Goal: Task Accomplishment & Management: Use online tool/utility

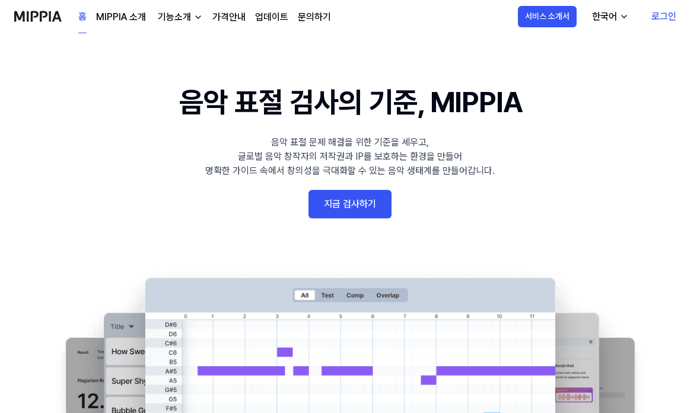
scroll to position [24, 0]
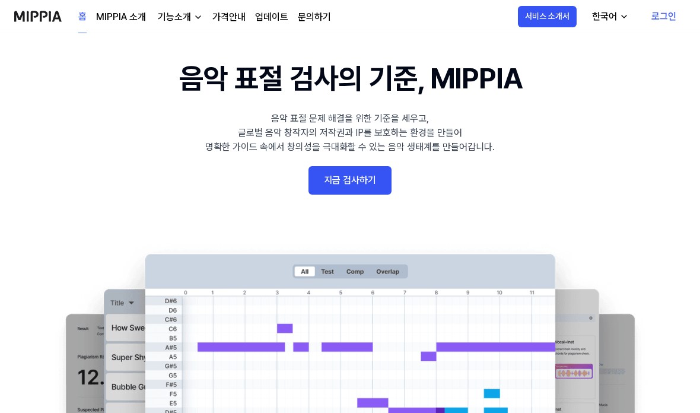
click at [652, 20] on link "로그인" at bounding box center [664, 16] width 44 height 33
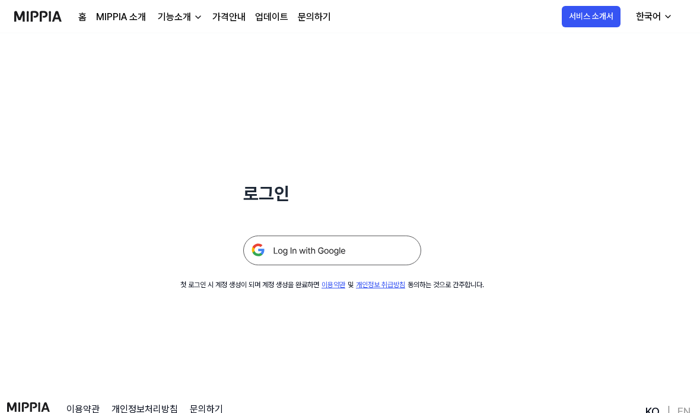
click at [386, 250] on img at bounding box center [332, 250] width 178 height 30
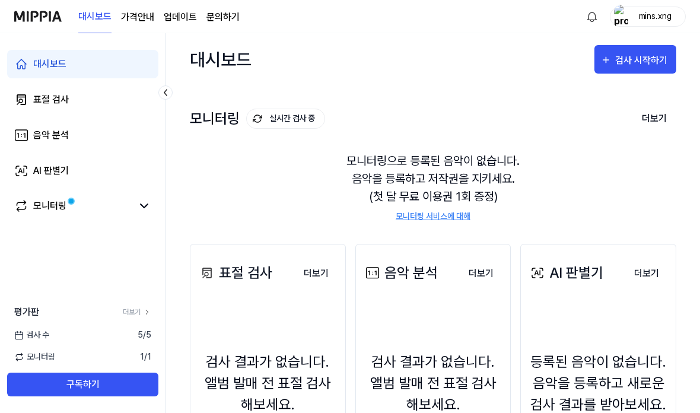
click at [34, 100] on div "표절 검사" at bounding box center [51, 99] width 36 height 14
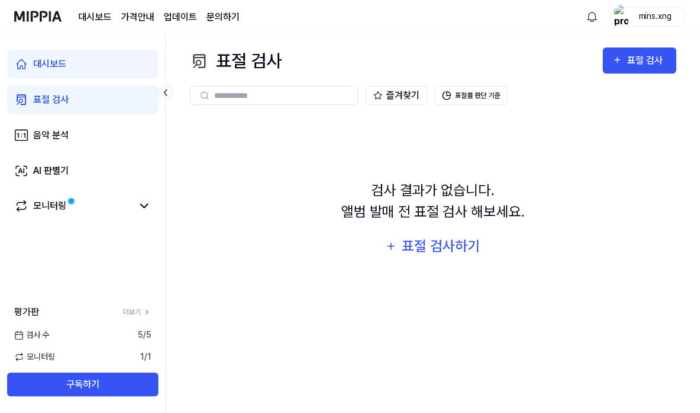
click at [454, 257] on div "표절 검사하기" at bounding box center [440, 246] width 81 height 23
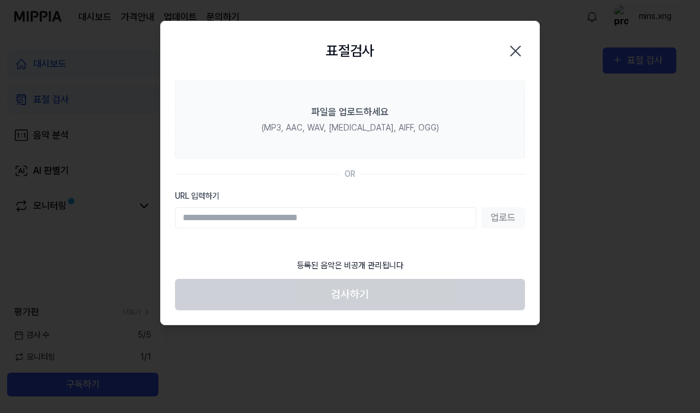
click at [463, 99] on label "파일을 업로드하세요 (MP3, AAC, WAV, [MEDICAL_DATA], AIFF, OGG)" at bounding box center [350, 120] width 350 height 78
click at [0, 0] on input "파일을 업로드하세요 (MP3, AAC, WAV, [MEDICAL_DATA], AIFF, OGG)" at bounding box center [0, 0] width 0 height 0
click at [521, 43] on icon "button" at bounding box center [515, 51] width 19 height 19
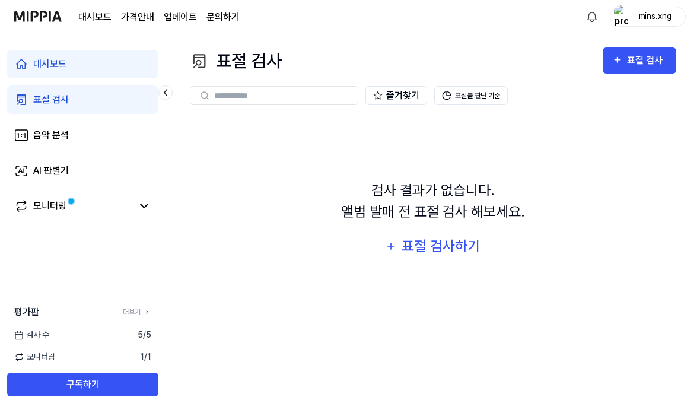
click at [467, 255] on div "표절 검사하기" at bounding box center [440, 246] width 81 height 23
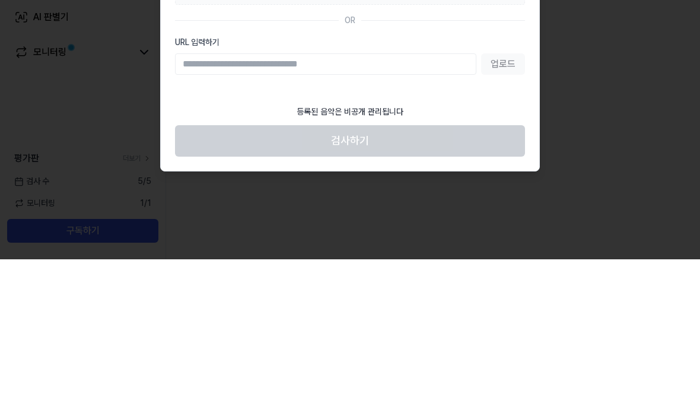
click at [693, 79] on div at bounding box center [350, 206] width 700 height 413
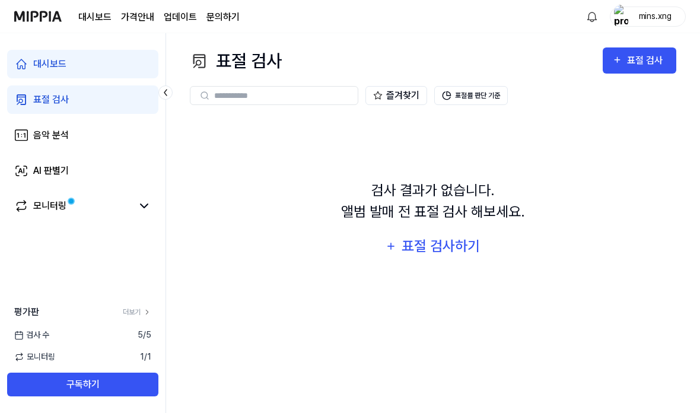
click at [465, 235] on div "표절 검사하기" at bounding box center [440, 246] width 81 height 23
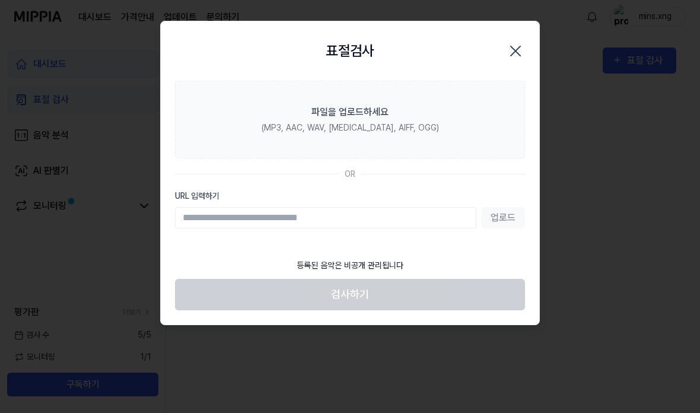
click at [246, 96] on label "파일을 업로드하세요 (MP3, AAC, WAV, [MEDICAL_DATA], AIFF, OGG)" at bounding box center [350, 120] width 350 height 78
click at [0, 0] on input "파일을 업로드하세요 (MP3, AAC, WAV, [MEDICAL_DATA], AIFF, OGG)" at bounding box center [0, 0] width 0 height 0
click at [452, 219] on input "URL 입력하기" at bounding box center [325, 217] width 301 height 21
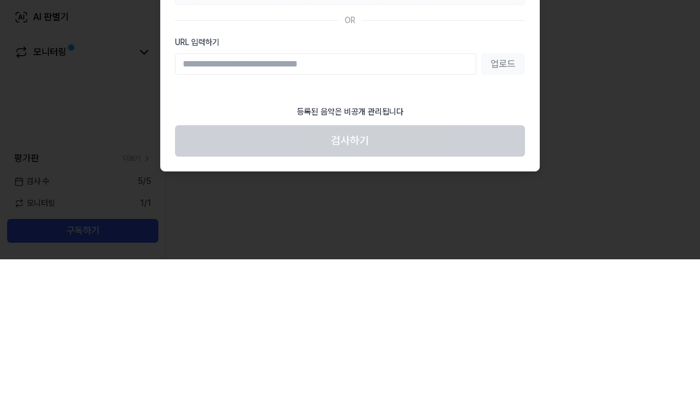
click at [697, 76] on div at bounding box center [350, 206] width 700 height 413
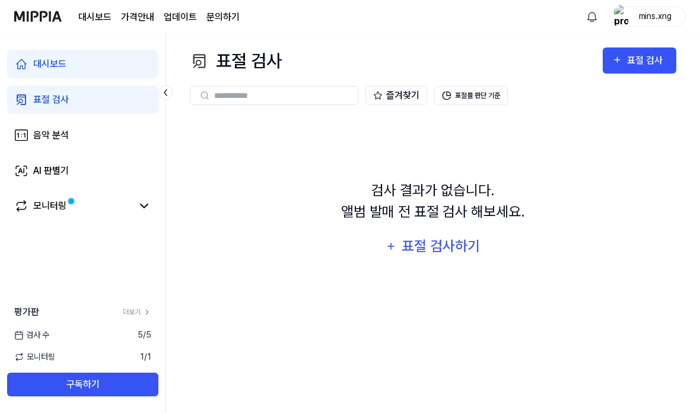
click at [42, 341] on span "검사 수" at bounding box center [31, 334] width 35 height 12
click at [51, 206] on div "모니터링" at bounding box center [49, 206] width 33 height 14
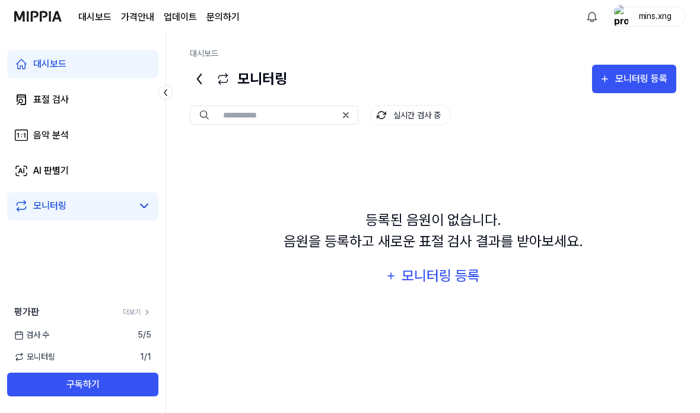
scroll to position [0, 0]
click at [37, 176] on div "AI 판별기" at bounding box center [51, 171] width 36 height 14
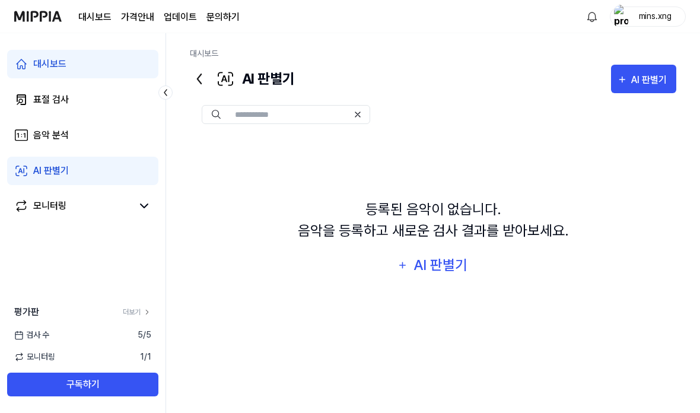
click at [32, 143] on link "음악 분석" at bounding box center [82, 135] width 151 height 28
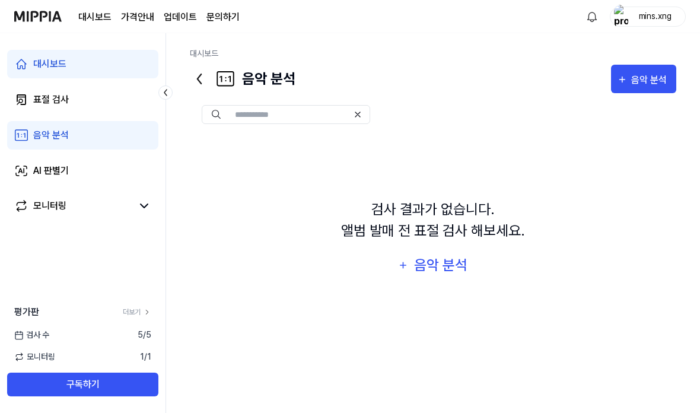
click at [25, 143] on link "음악 분석" at bounding box center [82, 135] width 151 height 28
click at [31, 148] on link "음악 분석" at bounding box center [82, 135] width 151 height 28
click at [39, 148] on link "음악 분석" at bounding box center [82, 135] width 151 height 28
click at [40, 143] on link "음악 분석" at bounding box center [82, 135] width 151 height 28
click at [52, 123] on link "음악 분석" at bounding box center [82, 135] width 151 height 28
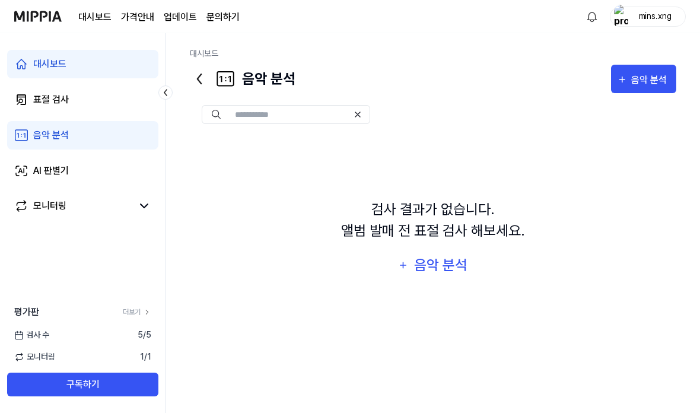
click at [52, 123] on link "음악 분석" at bounding box center [82, 135] width 151 height 28
click at [198, 73] on icon at bounding box center [199, 78] width 19 height 19
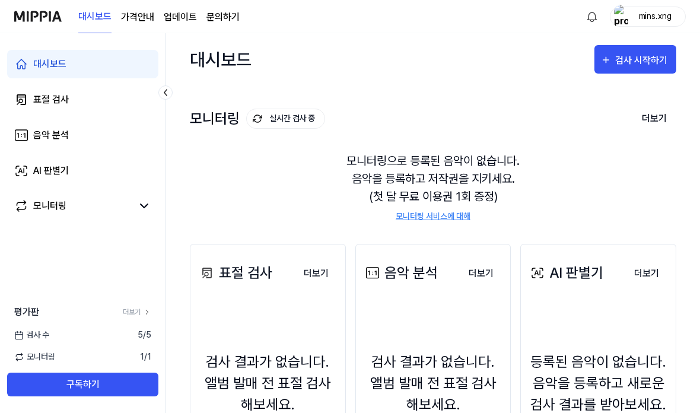
click at [46, 91] on link "표절 검사" at bounding box center [82, 99] width 151 height 28
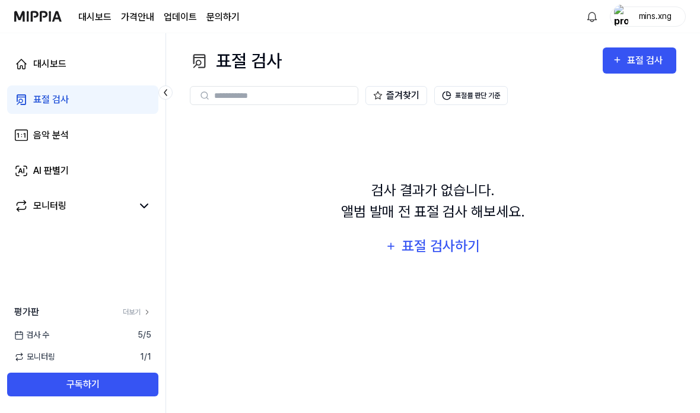
click at [452, 257] on div "표절 검사하기" at bounding box center [440, 246] width 81 height 23
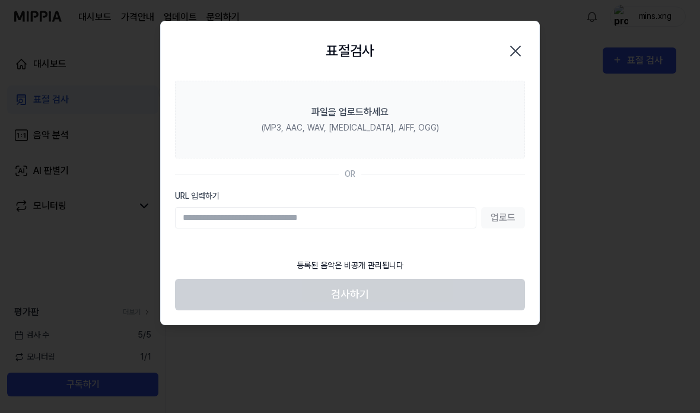
click at [275, 94] on label "파일을 업로드하세요 (MP3, AAC, WAV, [MEDICAL_DATA], AIFF, OGG)" at bounding box center [350, 120] width 350 height 78
click at [0, 0] on input "파일을 업로드하세요 (MP3, AAC, WAV, [MEDICAL_DATA], AIFF, OGG)" at bounding box center [0, 0] width 0 height 0
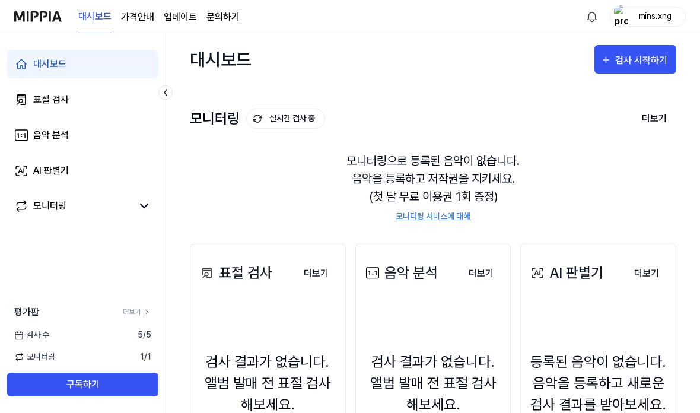
click at [40, 98] on div "표절 검사" at bounding box center [51, 99] width 36 height 14
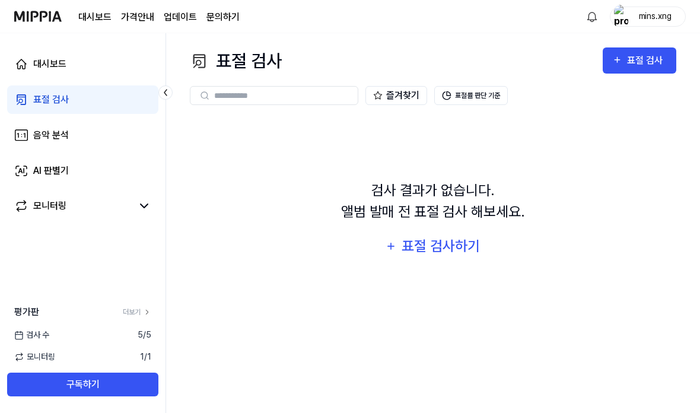
click at [472, 254] on div "표절 검사하기" at bounding box center [440, 246] width 81 height 23
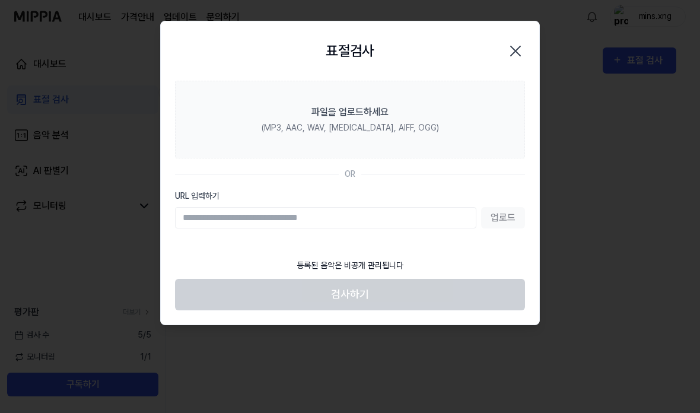
click at [258, 91] on label "파일을 업로드하세요 (MP3, AAC, WAV, [MEDICAL_DATA], AIFF, OGG)" at bounding box center [350, 120] width 350 height 78
click at [0, 0] on input "파일을 업로드하세요 (MP3, AAC, WAV, [MEDICAL_DATA], AIFF, OGG)" at bounding box center [0, 0] width 0 height 0
click at [490, 126] on label "파일을 업로드하세요 (MP3, AAC, WAV, [MEDICAL_DATA], AIFF, OGG)" at bounding box center [350, 120] width 350 height 78
click at [0, 0] on input "파일을 업로드하세요 (MP3, AAC, WAV, [MEDICAL_DATA], AIFF, OGG)" at bounding box center [0, 0] width 0 height 0
click at [203, 116] on label "파일을 업로드하세요 (MP3, AAC, WAV, [MEDICAL_DATA], AIFF, OGG)" at bounding box center [350, 120] width 350 height 78
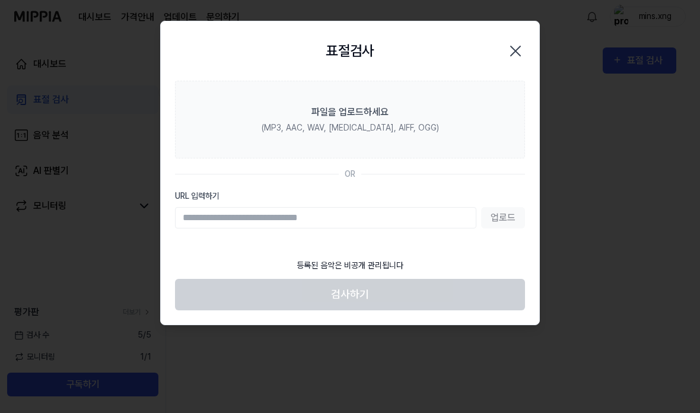
click at [0, 0] on input "파일을 업로드하세요 (MP3, AAC, WAV, [MEDICAL_DATA], AIFF, OGG)" at bounding box center [0, 0] width 0 height 0
click at [535, 42] on div "표절검사 닫기" at bounding box center [350, 50] width 378 height 59
click at [535, 41] on div "표절검사 닫기" at bounding box center [350, 50] width 378 height 59
click at [509, 59] on icon "button" at bounding box center [515, 51] width 19 height 19
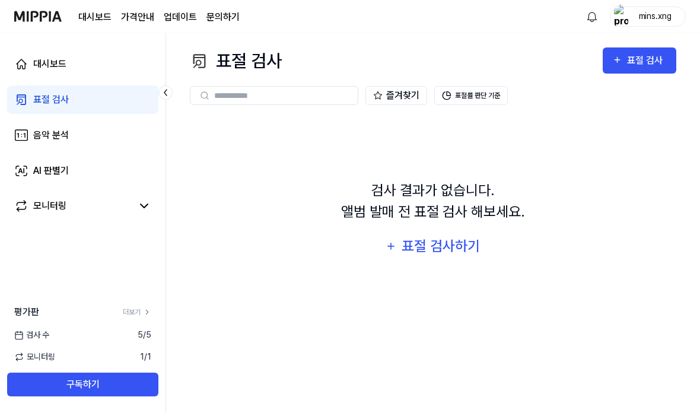
click at [465, 254] on div "표절 검사하기" at bounding box center [440, 246] width 81 height 23
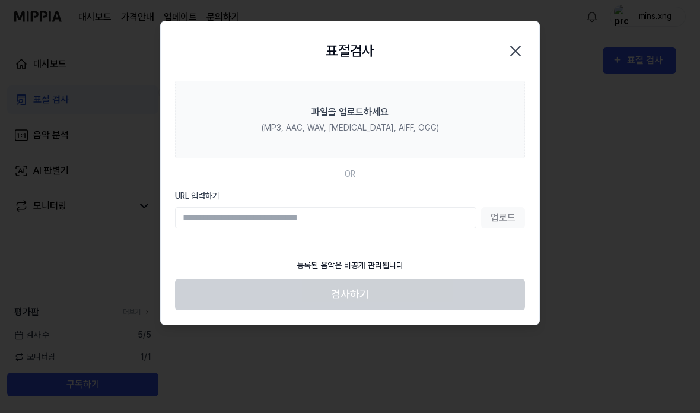
click at [462, 117] on label "파일을 업로드하세요 (MP3, AAC, WAV, [MEDICAL_DATA], AIFF, OGG)" at bounding box center [350, 120] width 350 height 78
click at [0, 0] on input "파일을 업로드하세요 (MP3, AAC, WAV, [MEDICAL_DATA], AIFF, OGG)" at bounding box center [0, 0] width 0 height 0
click at [456, 137] on label "파일을 업로드하세요 (MP3, AAC, WAV, [MEDICAL_DATA], AIFF, OGG)" at bounding box center [350, 120] width 350 height 78
click at [0, 0] on input "파일을 업로드하세요 (MP3, AAC, WAV, [MEDICAL_DATA], AIFF, OGG)" at bounding box center [0, 0] width 0 height 0
click at [467, 114] on label "파일을 업로드하세요 (MP3, AAC, WAV, [MEDICAL_DATA], AIFF, OGG)" at bounding box center [350, 120] width 350 height 78
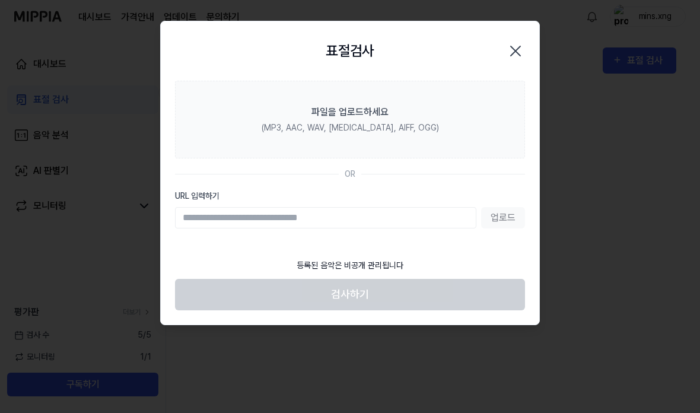
click at [0, 0] on input "파일을 업로드하세요 (MP3, AAC, WAV, [MEDICAL_DATA], AIFF, OGG)" at bounding box center [0, 0] width 0 height 0
click at [258, 120] on label "파일을 업로드하세요 (MP3, AAC, WAV, [MEDICAL_DATA], AIFF, OGG)" at bounding box center [350, 120] width 350 height 78
click at [0, 0] on input "파일을 업로드하세요 (MP3, AAC, WAV, [MEDICAL_DATA], AIFF, OGG)" at bounding box center [0, 0] width 0 height 0
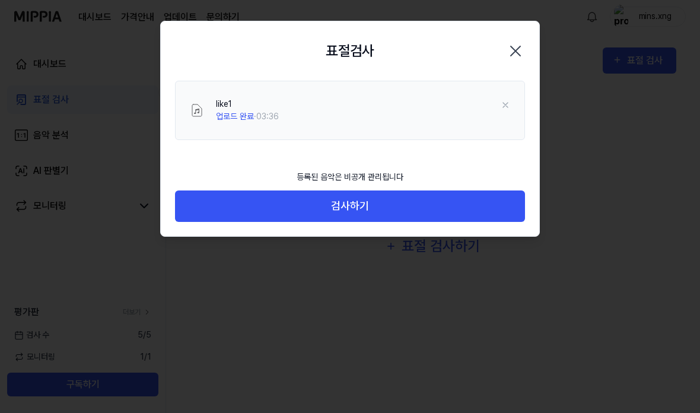
click at [481, 211] on button "검사하기" at bounding box center [350, 205] width 350 height 31
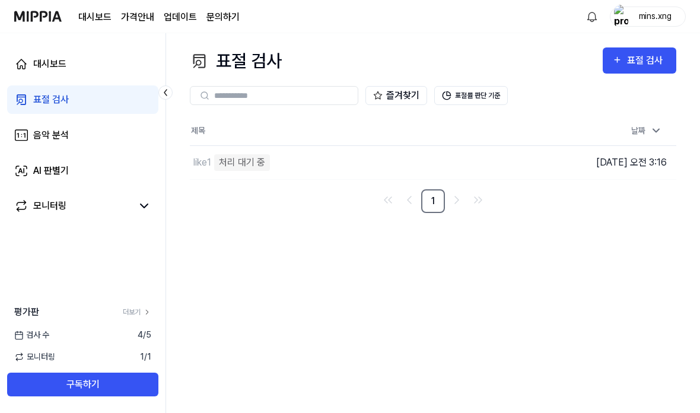
click at [192, 195] on nav "1" at bounding box center [433, 201] width 486 height 24
click at [33, 146] on link "음악 분석" at bounding box center [82, 135] width 151 height 28
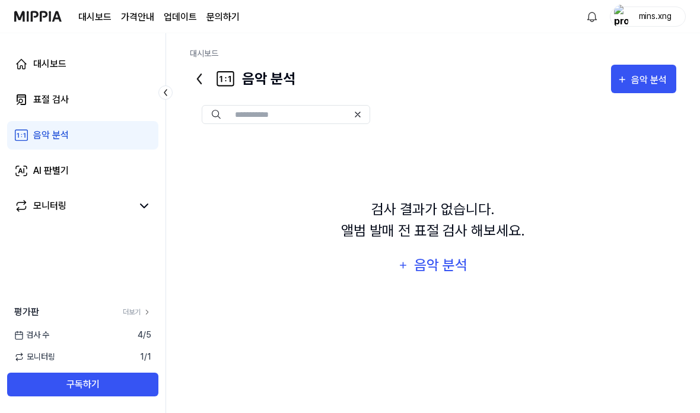
click at [33, 101] on link "표절 검사" at bounding box center [82, 99] width 151 height 28
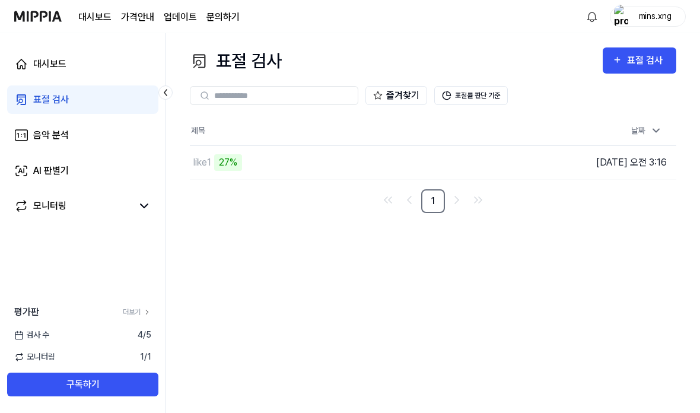
click at [480, 96] on button "표절률 판단 기준" at bounding box center [471, 95] width 74 height 19
click at [466, 95] on button "표절률 판단 기준" at bounding box center [471, 95] width 74 height 19
click at [464, 98] on button "표절률 판단 기준" at bounding box center [471, 95] width 74 height 19
click at [41, 74] on link "대시보드" at bounding box center [82, 64] width 151 height 28
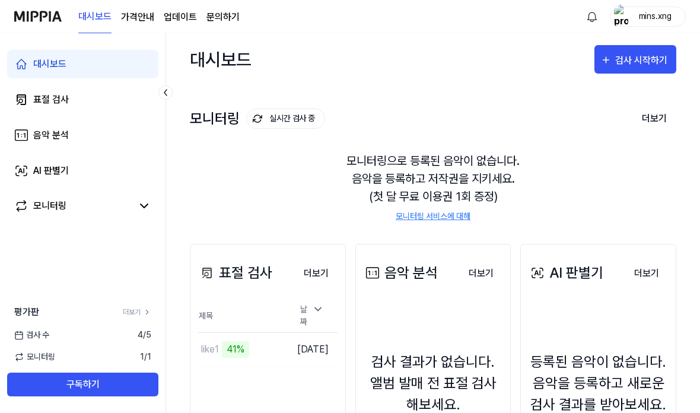
click at [123, 23] on page\) "가격안내" at bounding box center [137, 17] width 33 height 14
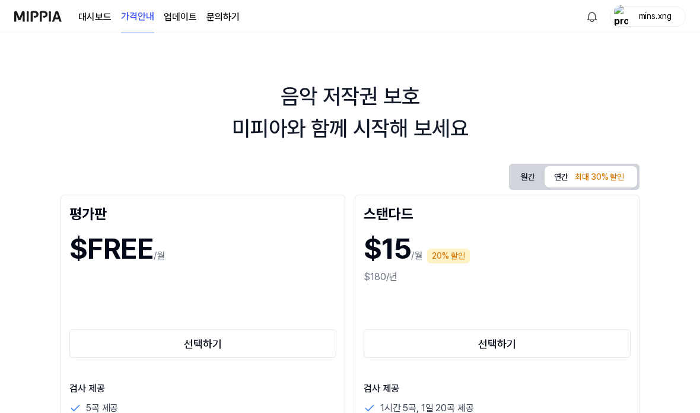
click at [91, 12] on link "대시보드" at bounding box center [94, 17] width 33 height 14
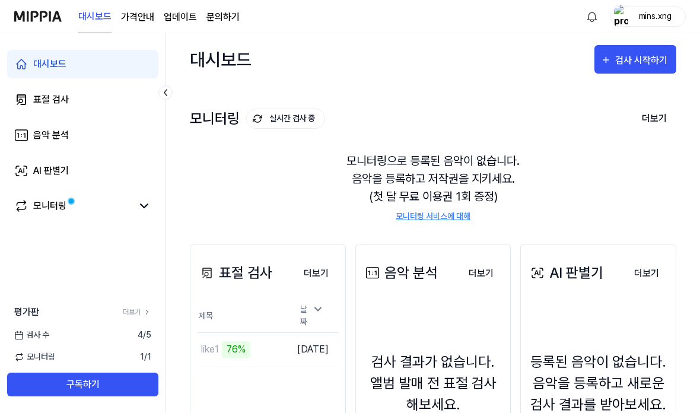
click at [17, 87] on link "표절 검사" at bounding box center [82, 99] width 151 height 28
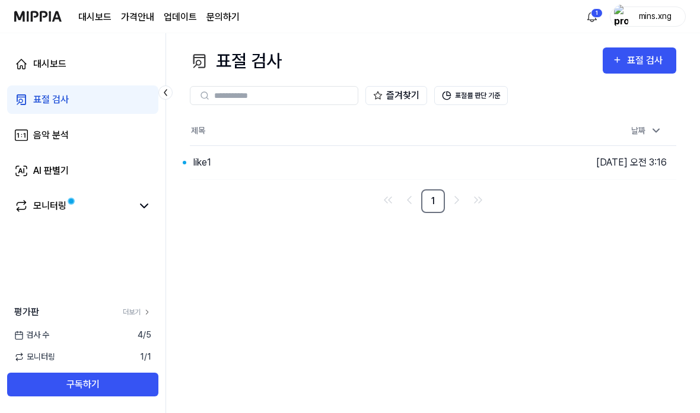
click at [57, 203] on div "모니터링" at bounding box center [49, 206] width 33 height 14
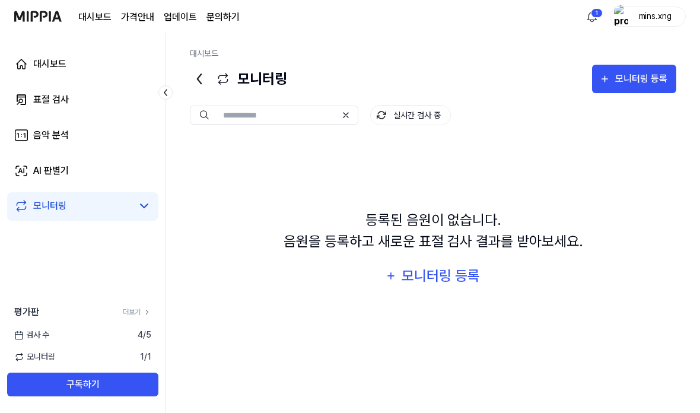
click at [21, 99] on icon at bounding box center [19, 101] width 5 height 5
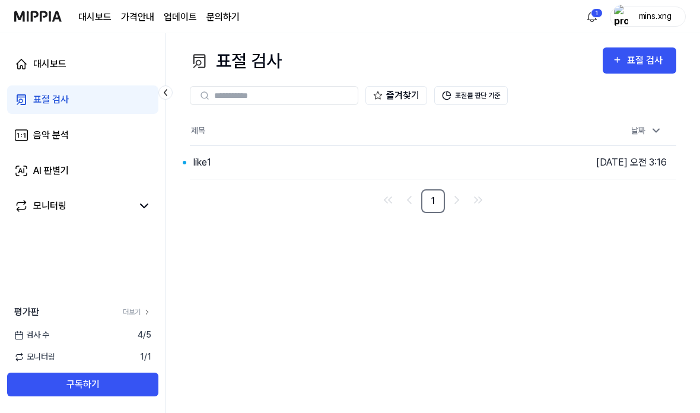
click at [0, 0] on button "이동하기" at bounding box center [0, 0] width 0 height 0
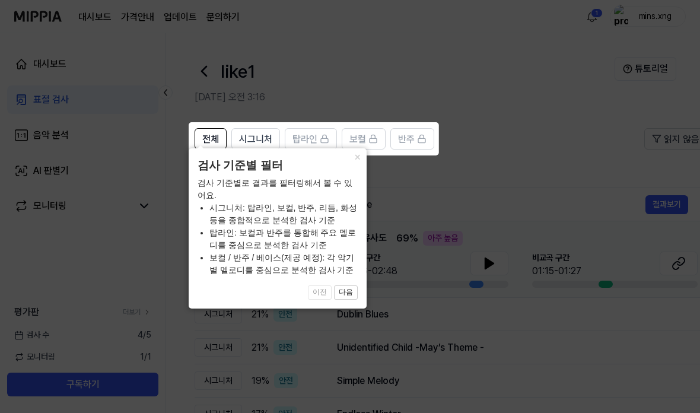
click at [354, 289] on button "다음" at bounding box center [346, 292] width 24 height 14
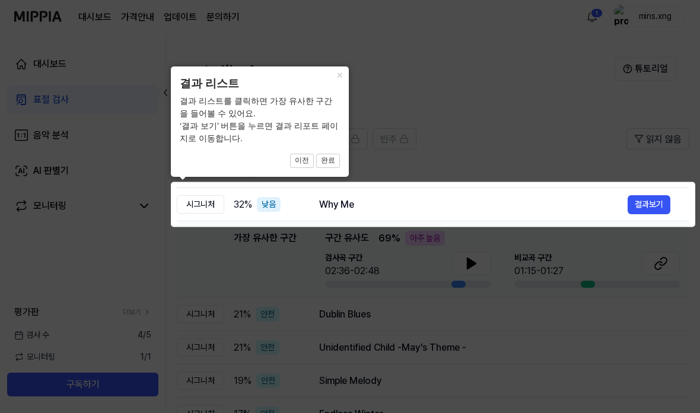
click at [618, 143] on icon at bounding box center [350, 206] width 700 height 413
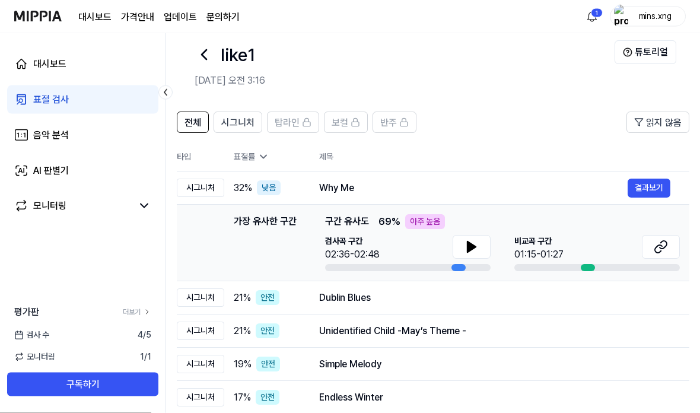
scroll to position [17, 0]
click at [470, 244] on icon at bounding box center [471, 246] width 8 height 11
click at [671, 241] on button at bounding box center [661, 247] width 38 height 24
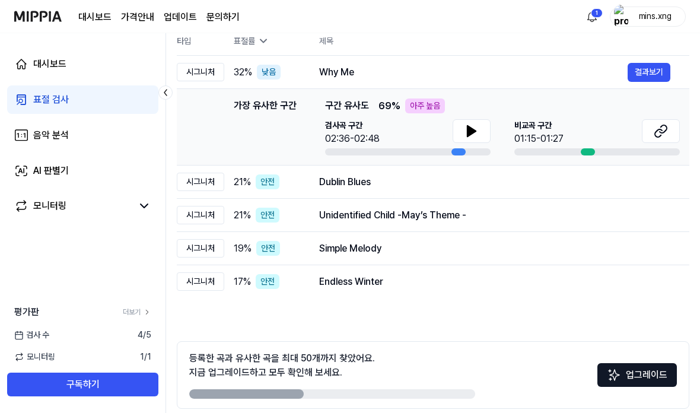
scroll to position [138, 0]
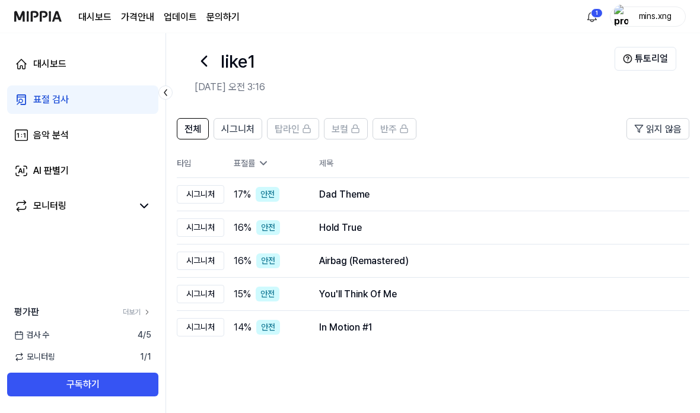
scroll to position [0, 0]
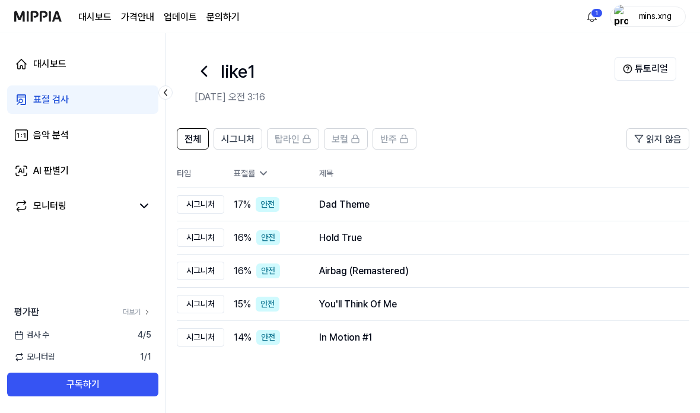
click at [230, 139] on span "시그니처" at bounding box center [237, 139] width 33 height 14
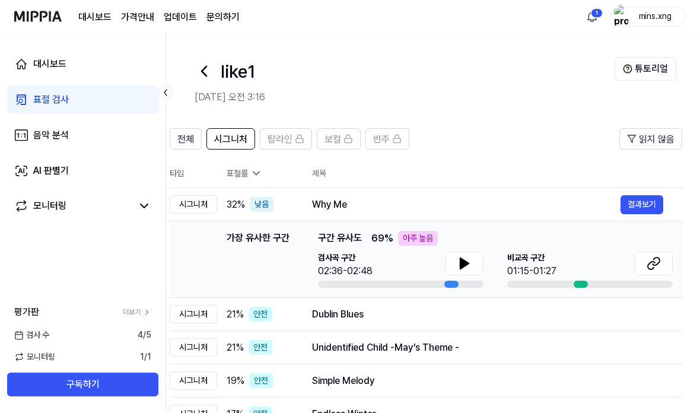
scroll to position [0, 27]
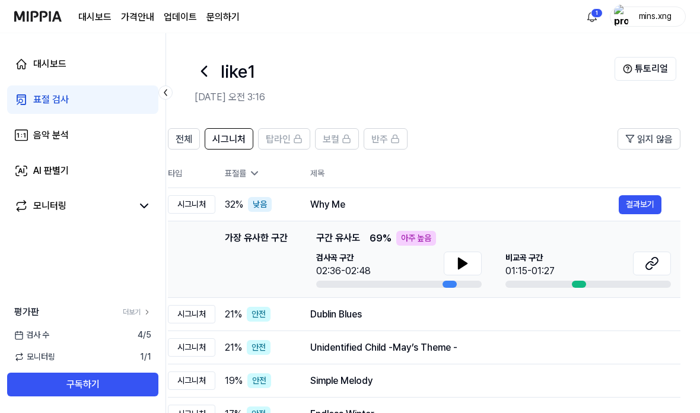
click at [280, 138] on span "탑라인" at bounding box center [278, 139] width 25 height 14
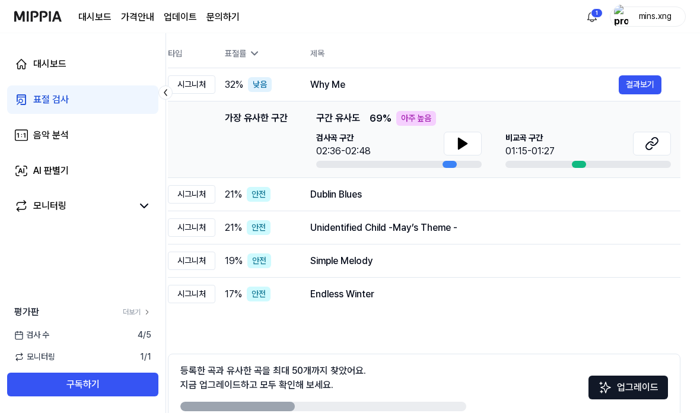
scroll to position [138, 0]
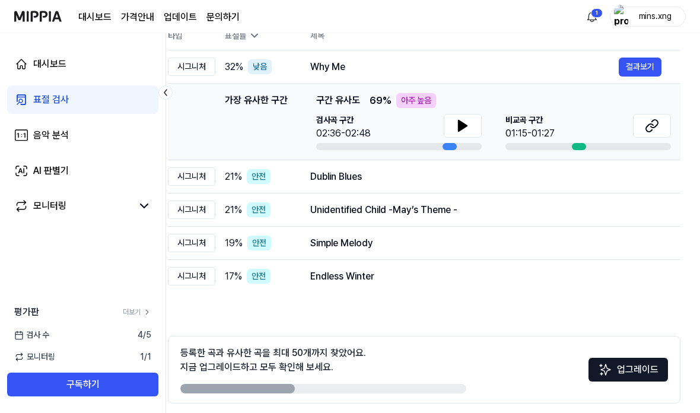
click at [46, 396] on button "구독하기" at bounding box center [82, 384] width 151 height 24
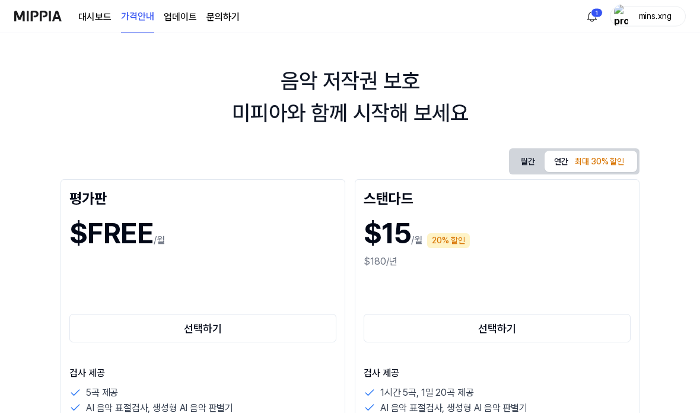
scroll to position [0, 0]
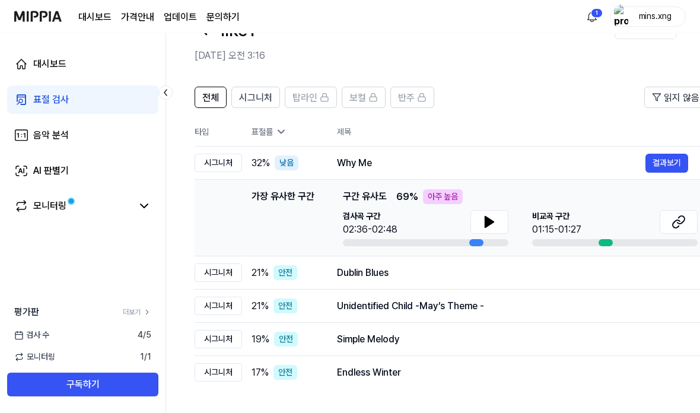
scroll to position [39, 0]
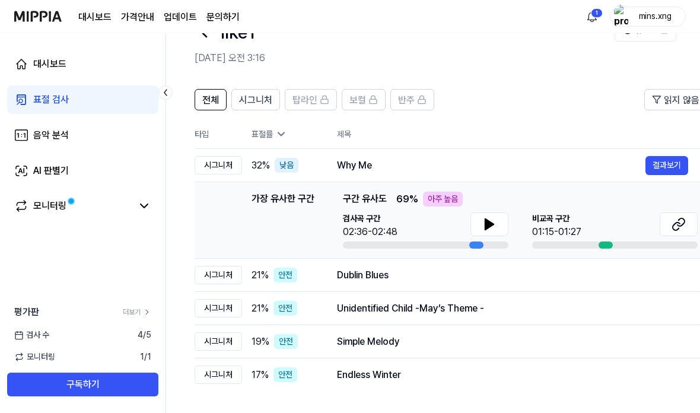
click at [44, 205] on div "모니터링" at bounding box center [49, 206] width 33 height 14
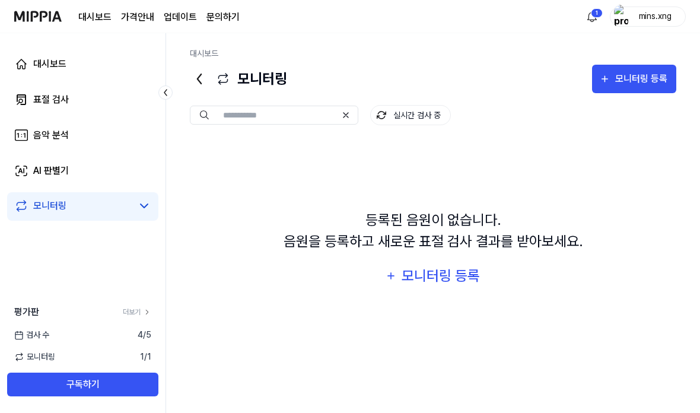
scroll to position [0, 0]
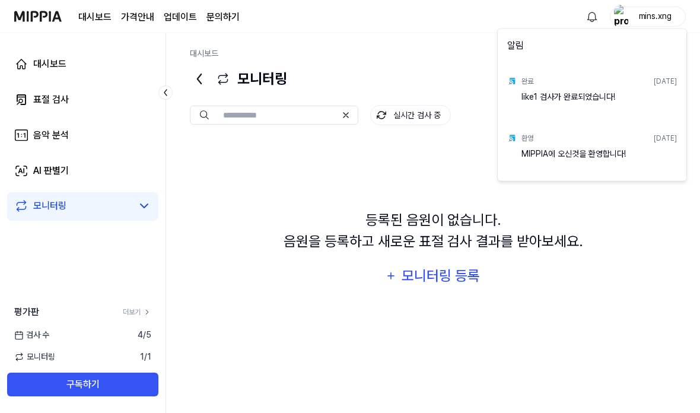
click at [635, 136] on div "환영 [DATE]" at bounding box center [598, 138] width 155 height 19
click at [579, 288] on html "대시보드 가격안내 업데이트 문의하기 mins.xng 대시보드 표절 검사 음악 분석 AI 판별기 모니터링 평가판 더보기 검사 [DATE] 모니터…" at bounding box center [350, 206] width 700 height 413
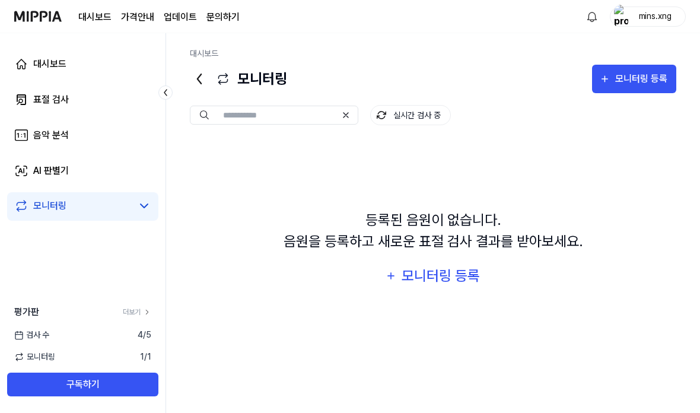
click at [433, 107] on button "실시간 검사 중" at bounding box center [410, 115] width 81 height 20
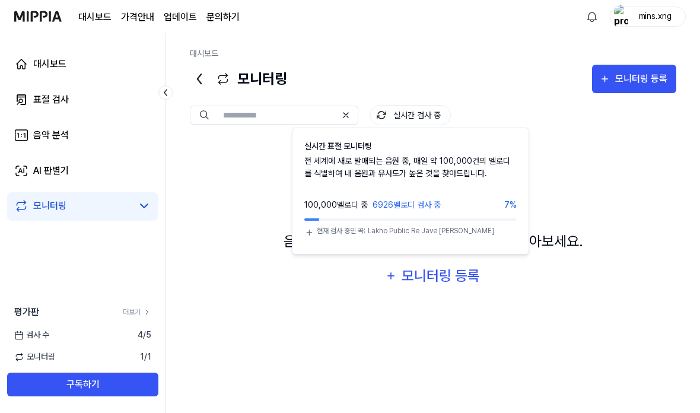
click at [81, 17] on link "대시보드" at bounding box center [94, 17] width 33 height 14
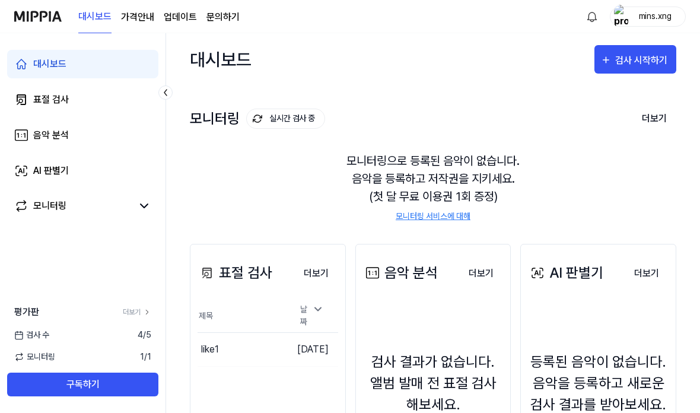
click at [273, 109] on button "실시간 검사 중" at bounding box center [285, 119] width 79 height 20
click at [266, 117] on button "실시간 검사 중" at bounding box center [285, 119] width 79 height 20
click at [261, 110] on button "실시간 검사 중" at bounding box center [285, 119] width 79 height 20
click at [259, 109] on button "실시간 검사 중" at bounding box center [285, 119] width 79 height 20
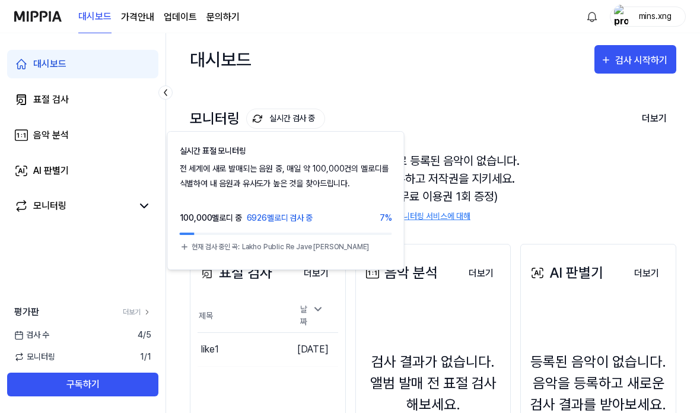
click at [642, 157] on div "모니터링으로 등록된 음악이 없습니다. 음악을 등록하고 저작권을 지키세요. (첫 달 무료 이용권 1회 증정) 모니터링 서비스에 대해" at bounding box center [433, 187] width 486 height 99
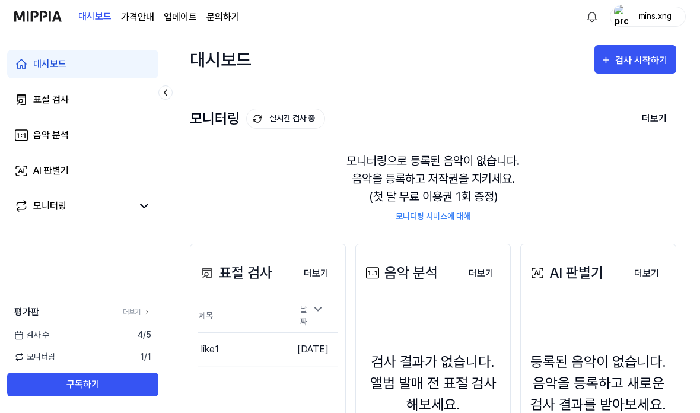
click at [264, 113] on button "실시간 검사 중" at bounding box center [285, 119] width 79 height 20
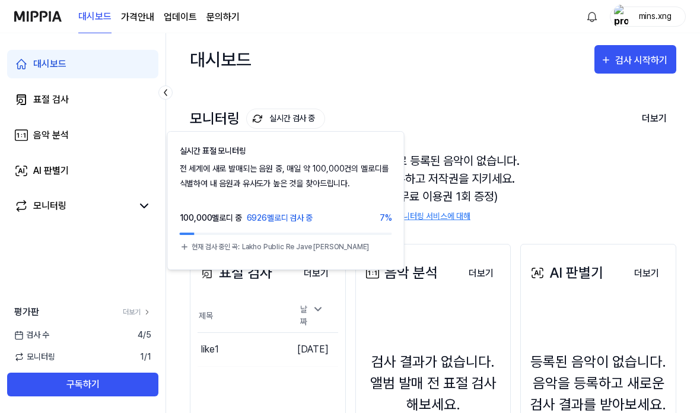
click at [257, 120] on img at bounding box center [257, 118] width 9 height 9
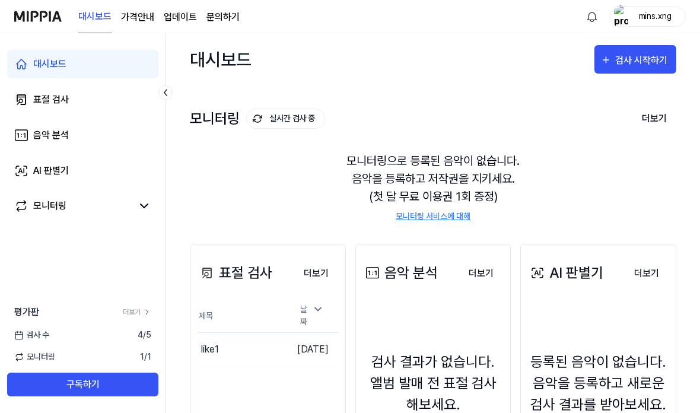
click at [264, 116] on button "실시간 검사 중" at bounding box center [285, 119] width 79 height 20
click at [308, 120] on button "실시간 검사 중" at bounding box center [285, 119] width 79 height 20
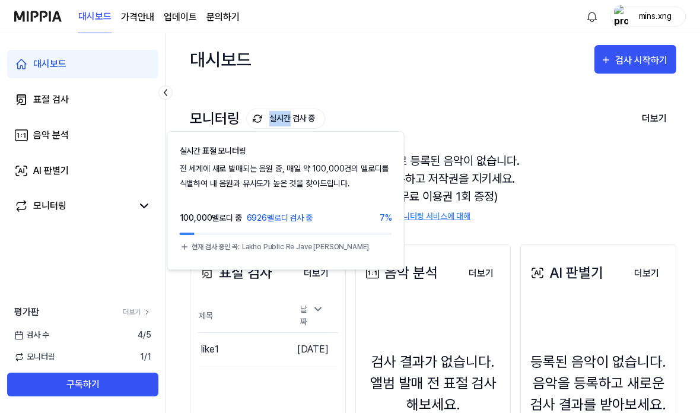
click at [666, 156] on div "모니터링으로 등록된 음악이 없습니다. 음악을 등록하고 저작권을 지키세요. (첫 달 무료 이용권 1회 증정) 모니터링 서비스에 대해" at bounding box center [433, 187] width 486 height 99
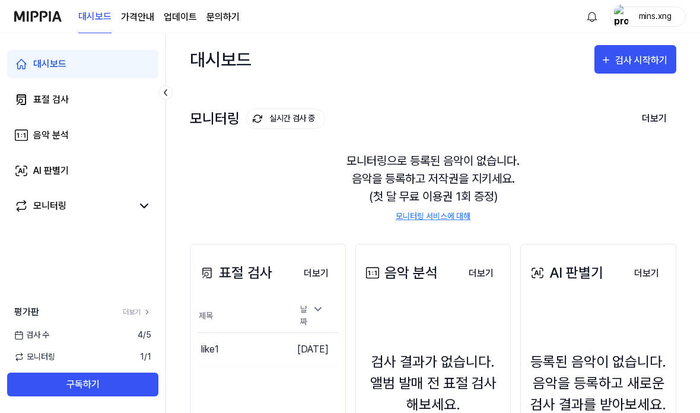
click at [30, 161] on link "AI 판별기" at bounding box center [82, 171] width 151 height 28
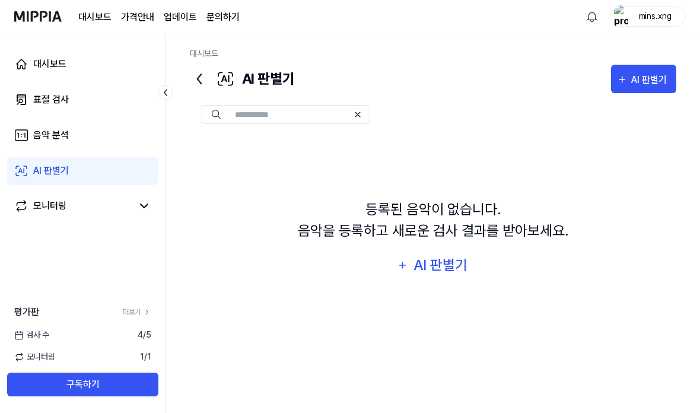
click at [34, 125] on link "음악 분석" at bounding box center [82, 135] width 151 height 28
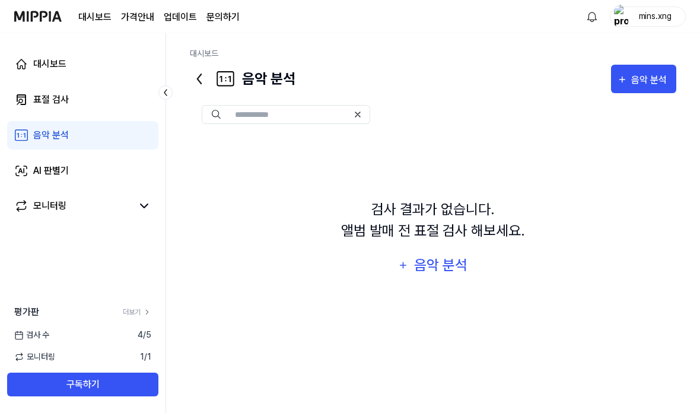
click at [44, 209] on div "모니터링" at bounding box center [49, 206] width 33 height 14
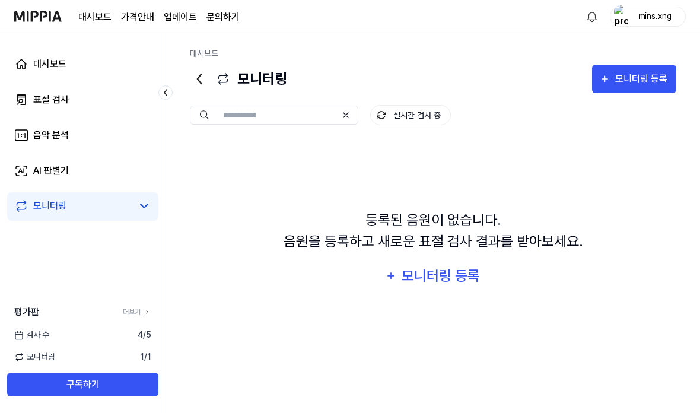
click at [151, 208] on icon at bounding box center [144, 206] width 14 height 14
click at [144, 208] on icon at bounding box center [144, 206] width 14 height 14
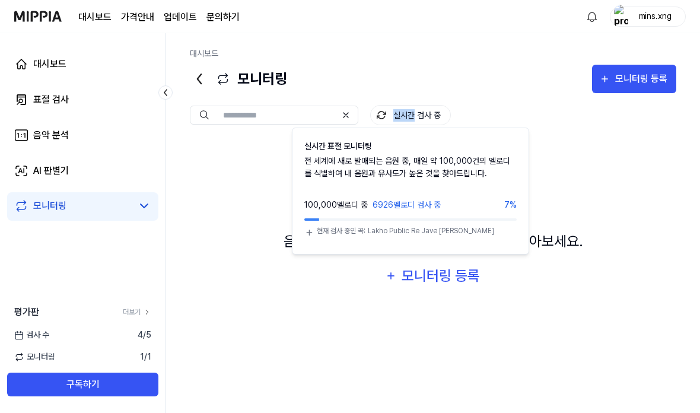
click at [615, 167] on div "등록된 음원이 없습니다. 음원을 등록하고 새로운 표절 검사 결과를 받아보세요. 모니터링 등록" at bounding box center [433, 250] width 486 height 218
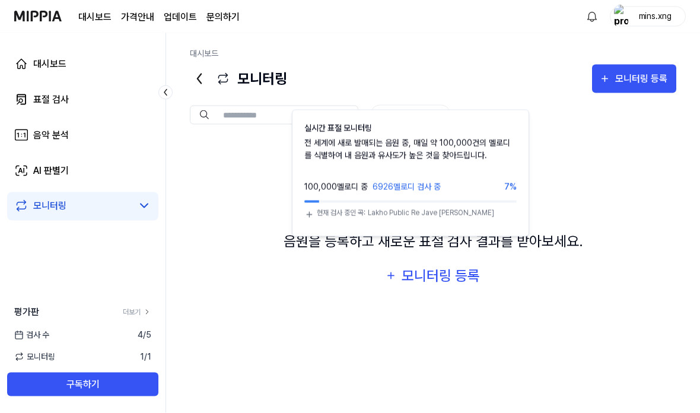
scroll to position [47, 0]
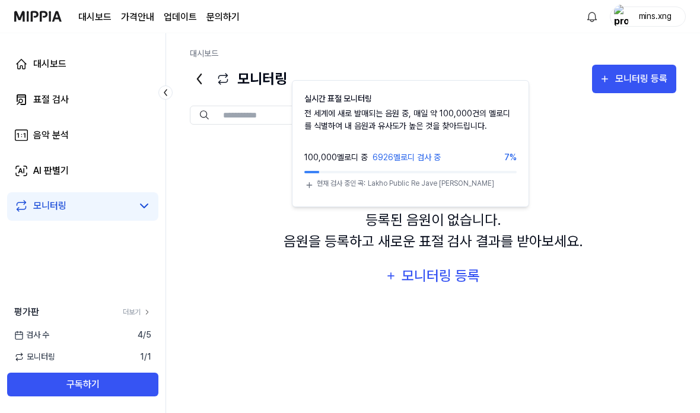
click at [38, 64] on div "대시보드" at bounding box center [49, 64] width 33 height 14
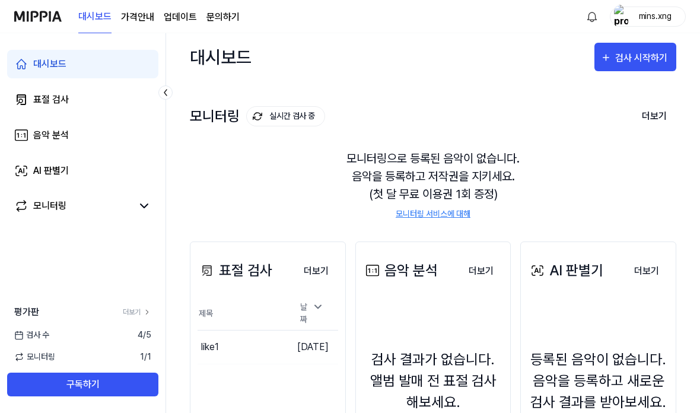
scroll to position [0, 0]
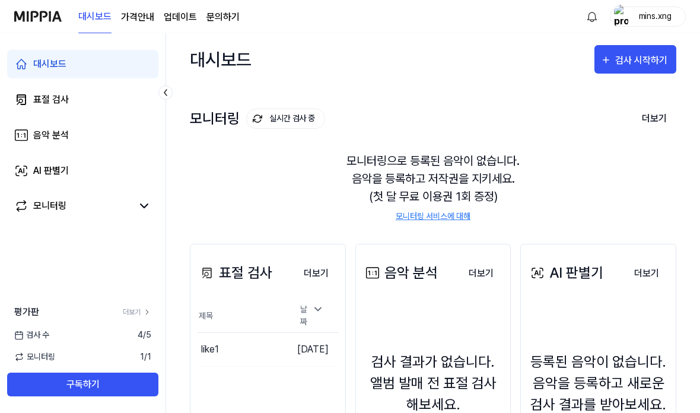
click at [464, 214] on link "모니터링 서비스에 대해" at bounding box center [432, 216] width 75 height 12
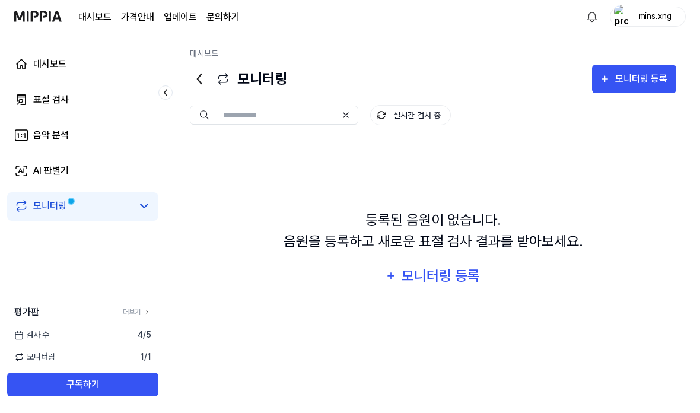
scroll to position [47, 0]
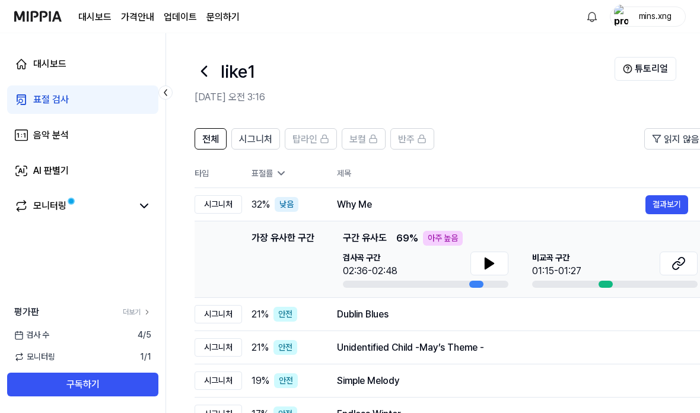
scroll to position [39, 0]
